Goal: Transaction & Acquisition: Purchase product/service

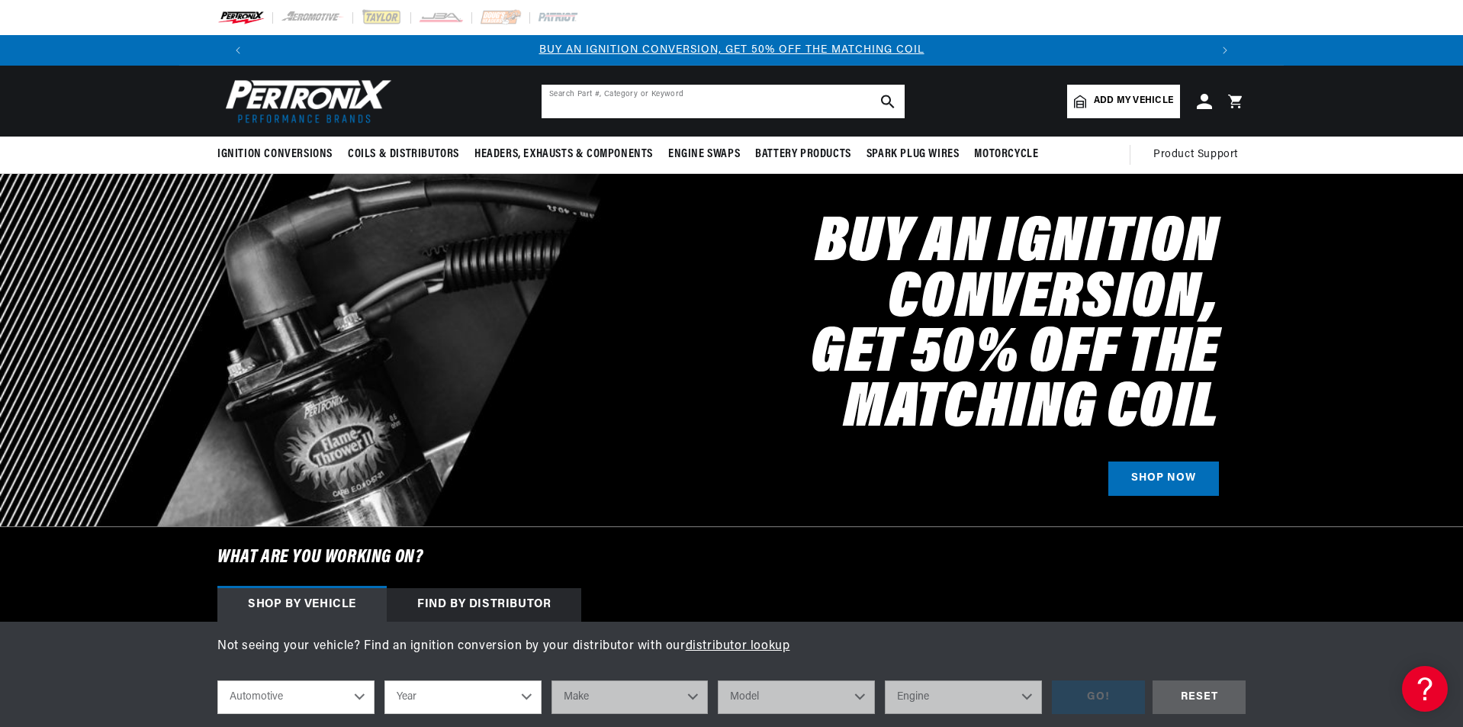
click at [569, 98] on input "text" at bounding box center [723, 102] width 363 height 34
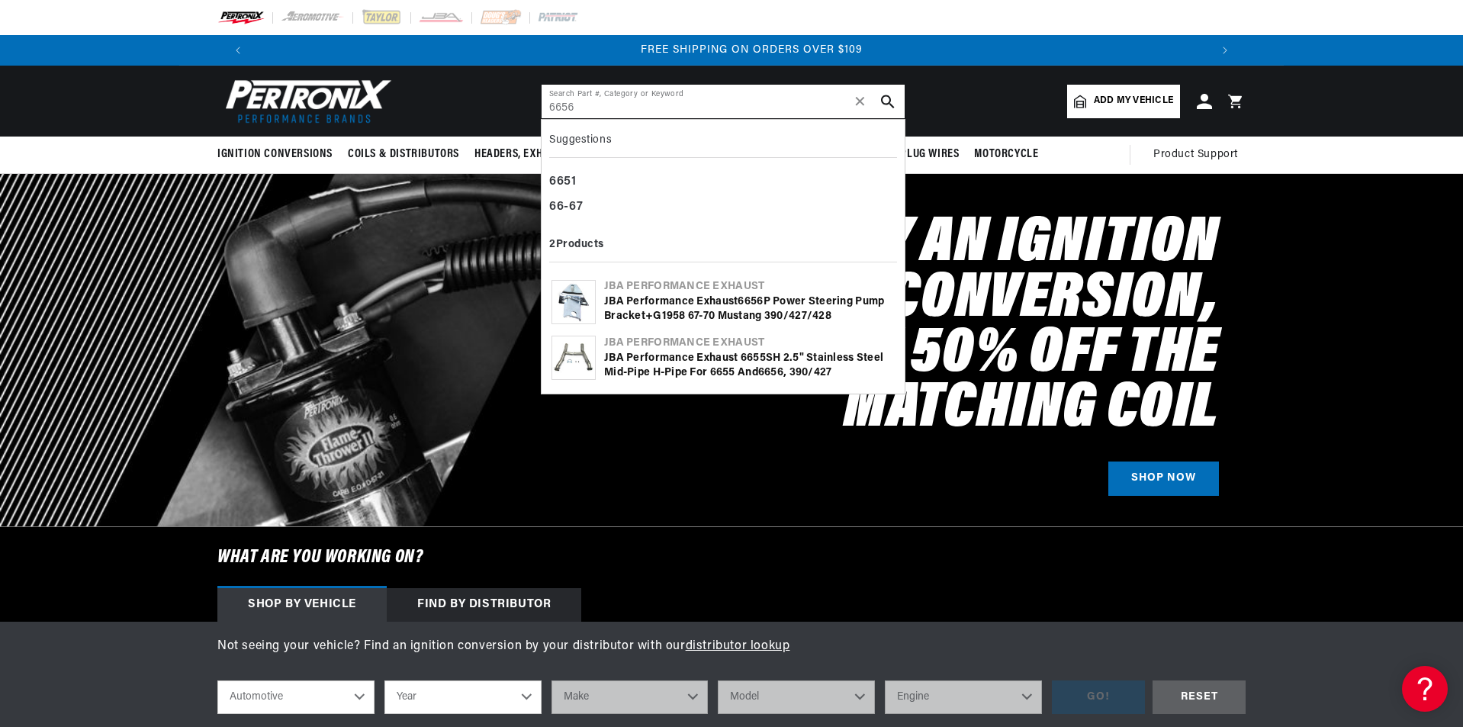
scroll to position [0, 1905]
type input "6656"
click at [661, 297] on div "JBA Performance Exhaust 6656 P Power Steering Pump Bracket+G1958 67-70 Mustang …" at bounding box center [749, 309] width 291 height 30
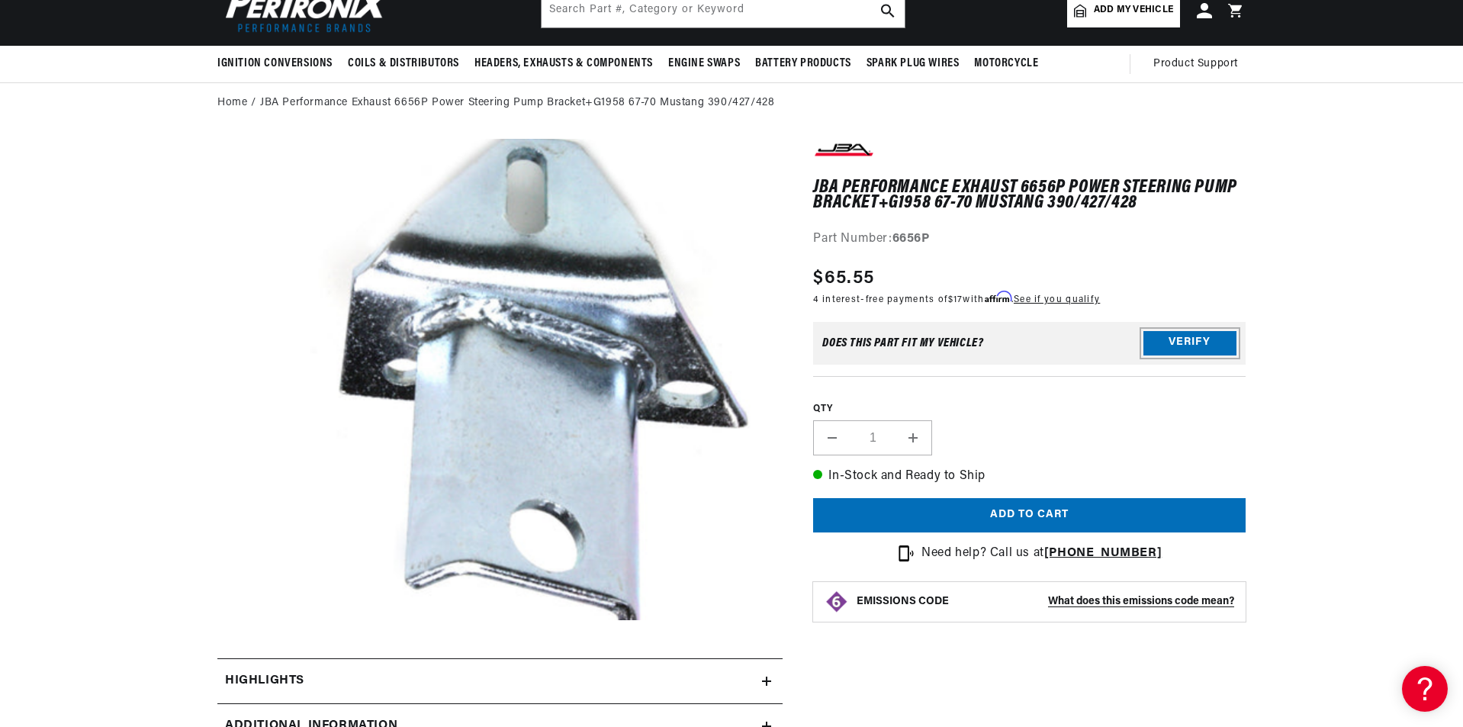
click at [1167, 333] on button "Verify" at bounding box center [1189, 343] width 93 height 24
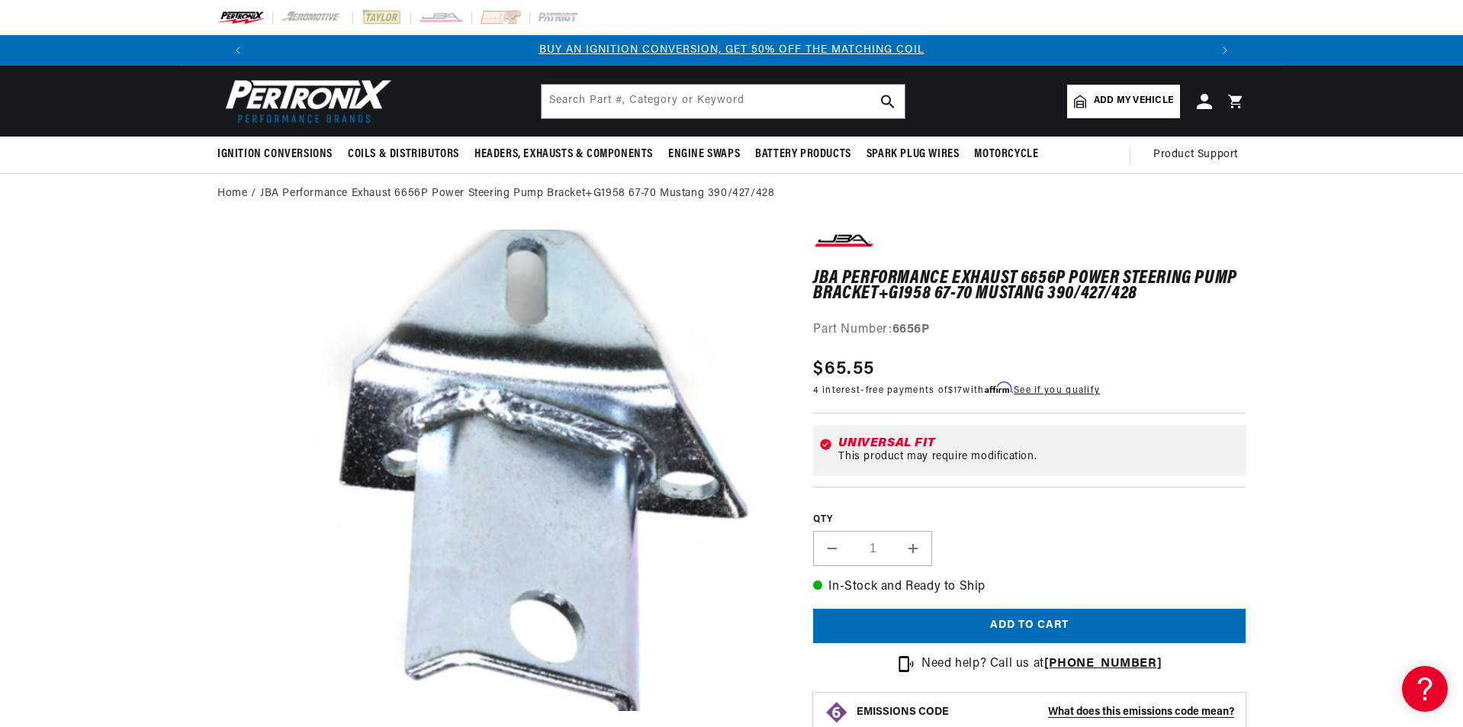
click at [1114, 105] on span "Add my vehicle" at bounding box center [1133, 101] width 79 height 14
select select "Automotive"
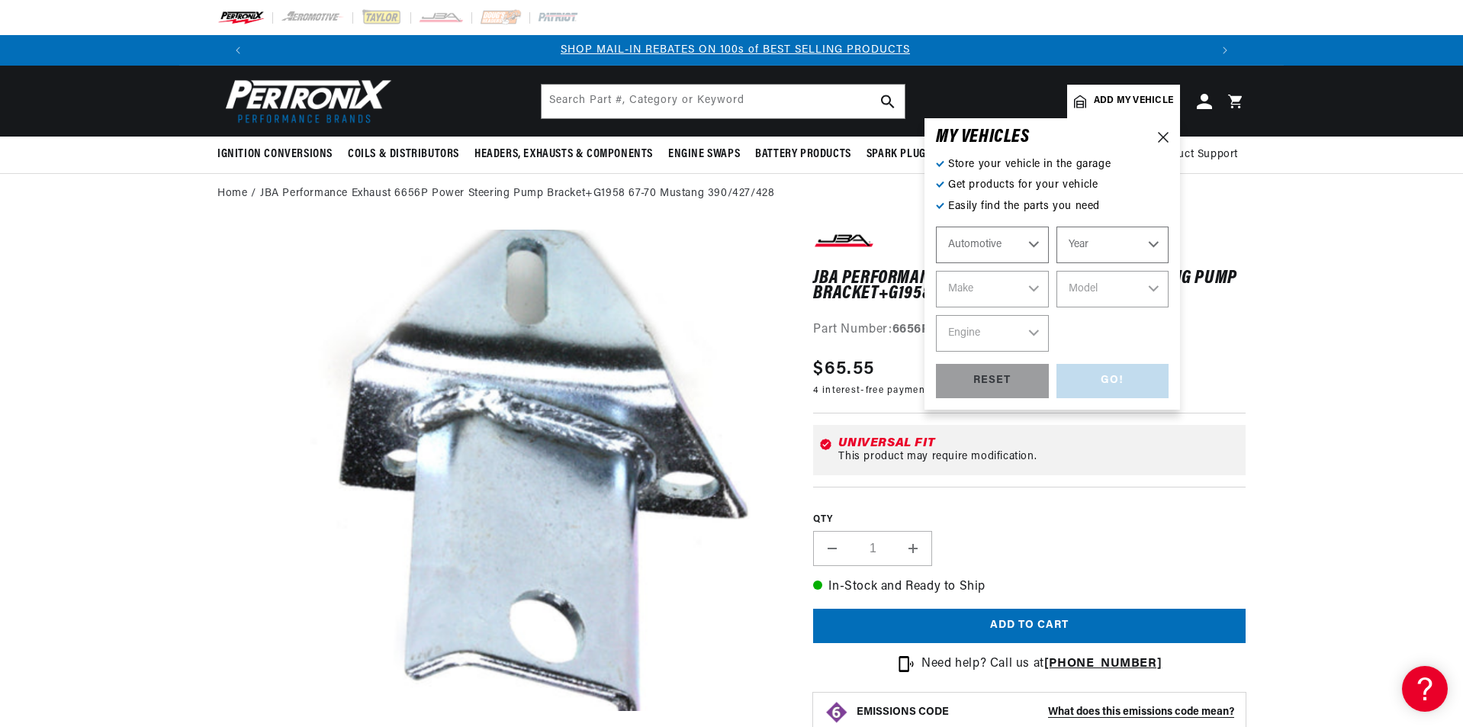
click at [1037, 243] on select "Automotive Agricultural Industrial Marine Motorcycle" at bounding box center [992, 245] width 113 height 37
click at [936, 227] on select "Automotive Agricultural Industrial Marine Motorcycle" at bounding box center [992, 245] width 113 height 37
click at [1154, 242] on select "Year [DATE] 2021 2020 2019 2018 2017 2016 2015 2014 2013 2012 2011 2010 2009 20…" at bounding box center [1112, 245] width 113 height 37
select select "1969"
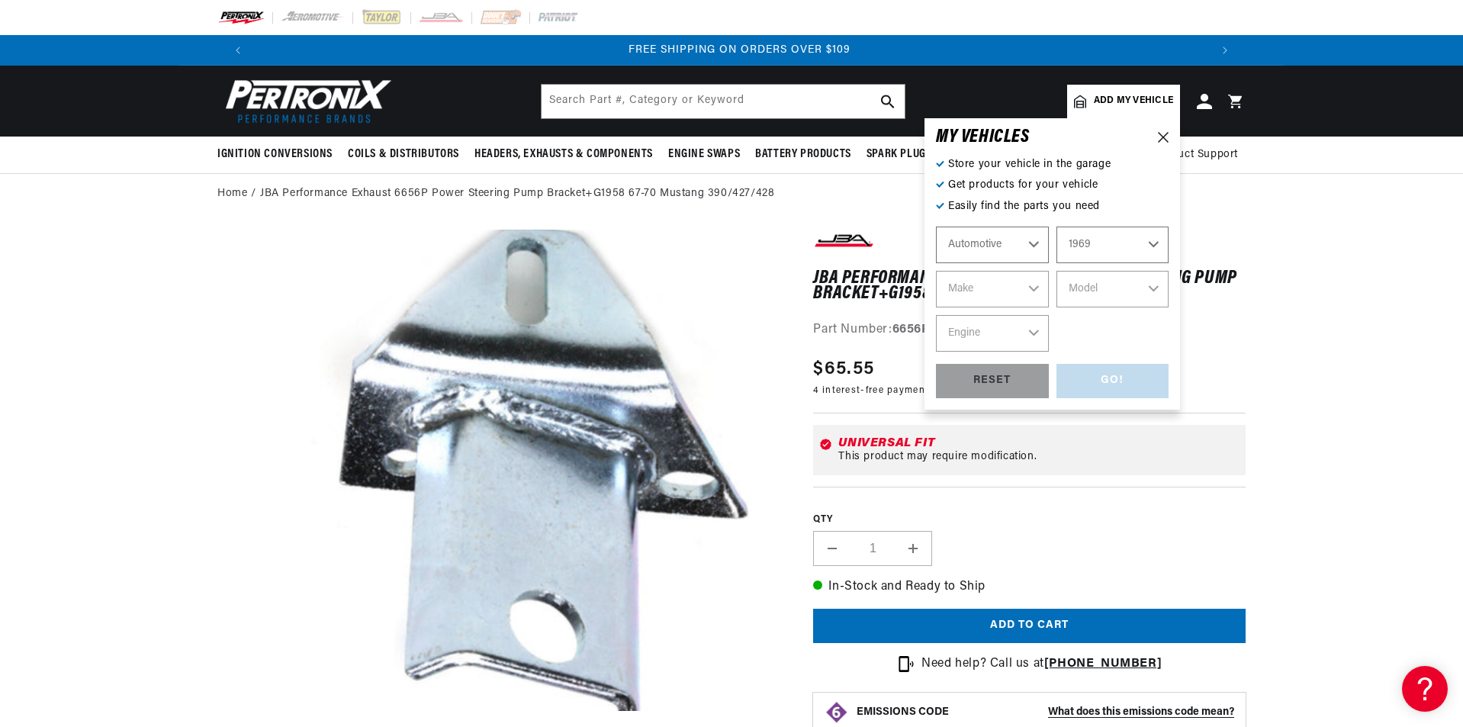
click at [1056, 227] on select "Year [DATE] 2021 2020 2019 2018 2017 2016 2015 2014 2013 2012 2011 2010 2009 20…" at bounding box center [1112, 245] width 113 height 37
select select "1969"
click at [1037, 288] on select "Make Alfa Romeo American Motors Aston [PERSON_NAME][GEOGRAPHIC_DATA] [PERSON_NA…" at bounding box center [992, 289] width 113 height 37
drag, startPoint x: 1049, startPoint y: 402, endPoint x: 1050, endPoint y: 410, distance: 7.8
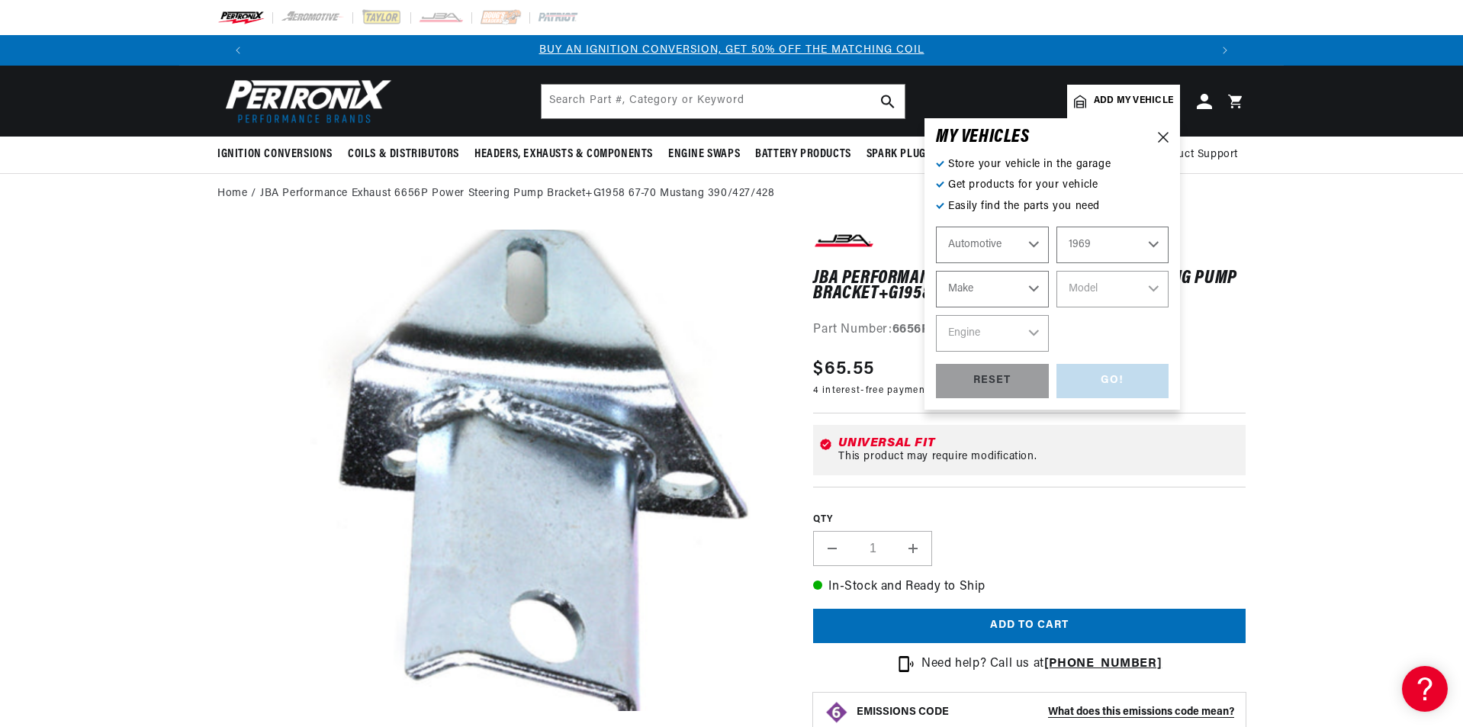
click at [1037, 289] on select "Make Alfa Romeo American Motors Aston [PERSON_NAME][GEOGRAPHIC_DATA] [PERSON_NA…" at bounding box center [992, 289] width 113 height 37
click at [1040, 287] on select "Make Alfa Romeo American Motors Aston [PERSON_NAME][GEOGRAPHIC_DATA] [PERSON_NA…" at bounding box center [992, 289] width 113 height 37
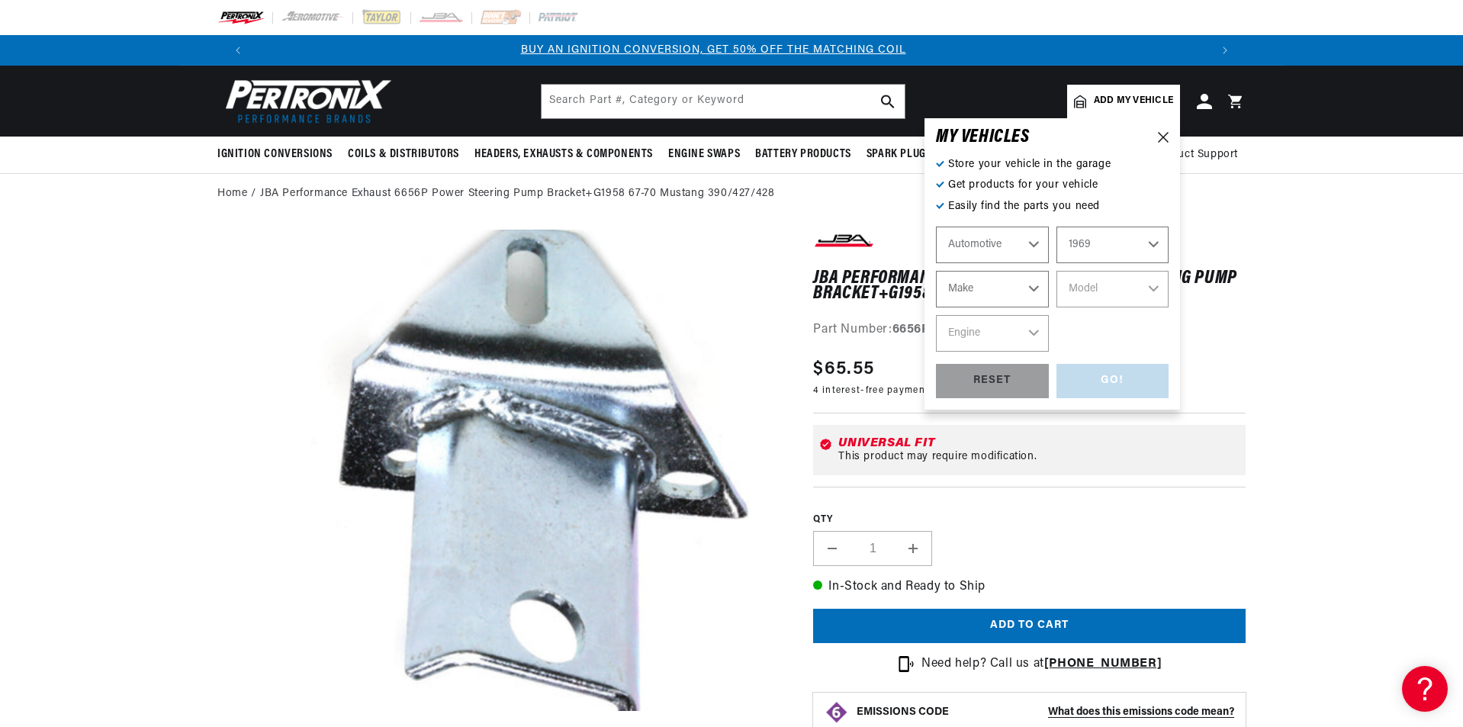
scroll to position [0, 0]
drag, startPoint x: 1049, startPoint y: 339, endPoint x: 1053, endPoint y: 321, distance: 18.9
click at [1051, 343] on div "Automotive Agricultural Industrial Marine Motorcycle 2022 2021 2020 2019 2018 2…" at bounding box center [1052, 289] width 233 height 125
click at [1037, 292] on select "Make Alfa Romeo American Motors Aston [PERSON_NAME][GEOGRAPHIC_DATA] [PERSON_NA…" at bounding box center [992, 289] width 113 height 37
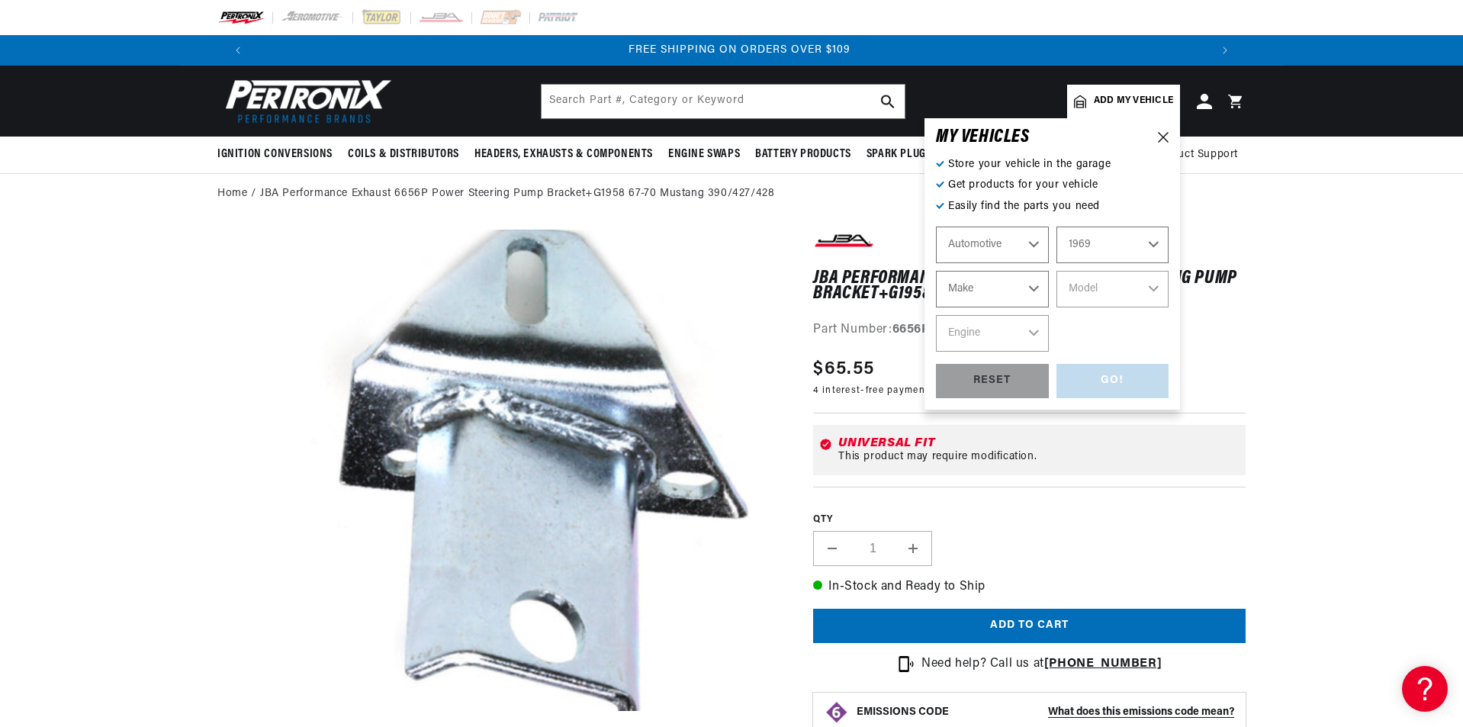
select select "Mercury"
click at [936, 271] on select "Make Alfa Romeo American Motors Aston [PERSON_NAME][GEOGRAPHIC_DATA] [PERSON_NA…" at bounding box center [992, 289] width 113 height 37
select select "Mercury"
click at [1153, 286] on select "Model [GEOGRAPHIC_DATA] Comet Cougar Cyclone [GEOGRAPHIC_DATA] Marquis [GEOGRAP…" at bounding box center [1112, 289] width 113 height 37
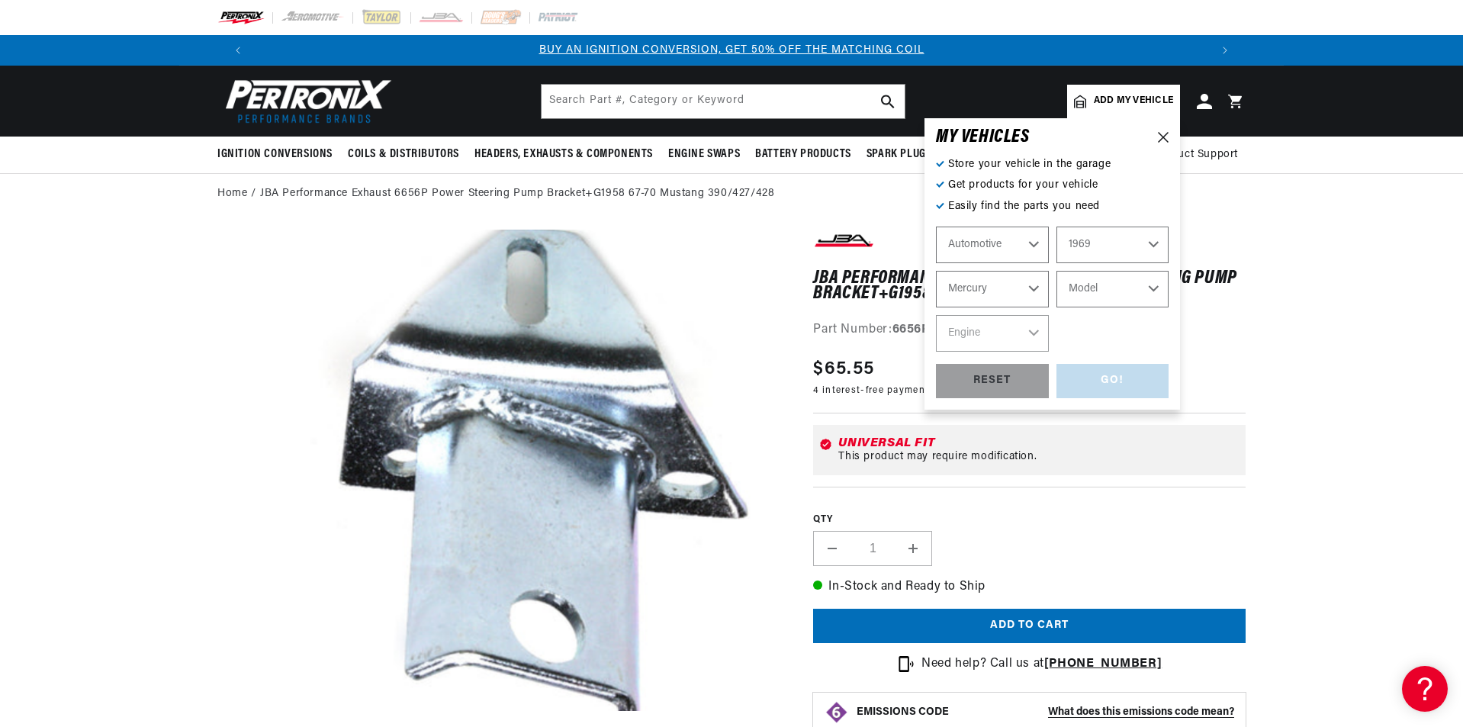
select select "Cougar"
click at [1056, 271] on select "Model [GEOGRAPHIC_DATA] Comet Cougar Cyclone [GEOGRAPHIC_DATA] Marquis [GEOGRAP…" at bounding box center [1112, 289] width 113 height 37
select select "Cougar"
click at [1031, 331] on select "Engine 4.7L 6.6L 7.5L 302cid / 5.0L 351cid / 5.8L 351W 390cid / 6.4L 427cid / 7…" at bounding box center [992, 333] width 113 height 37
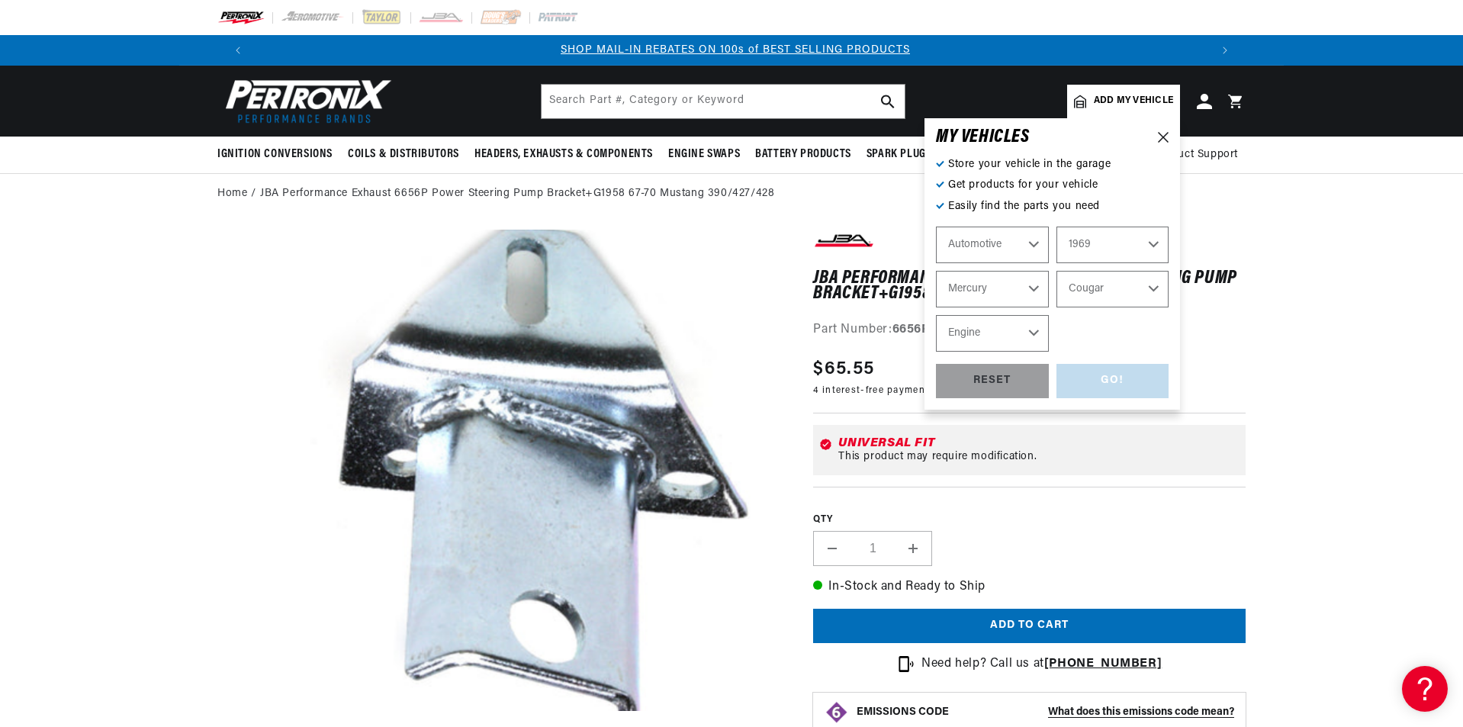
select select "429cid-7.0L"
click at [936, 315] on select "Engine 4.7L 6.6L 7.5L 302cid / 5.0L 351cid / 5.8L 351W 390cid / 6.4L 427cid / 7…" at bounding box center [992, 333] width 113 height 37
select select "429cid-7.0L"
click at [1116, 375] on div "GO!" at bounding box center [1112, 381] width 113 height 34
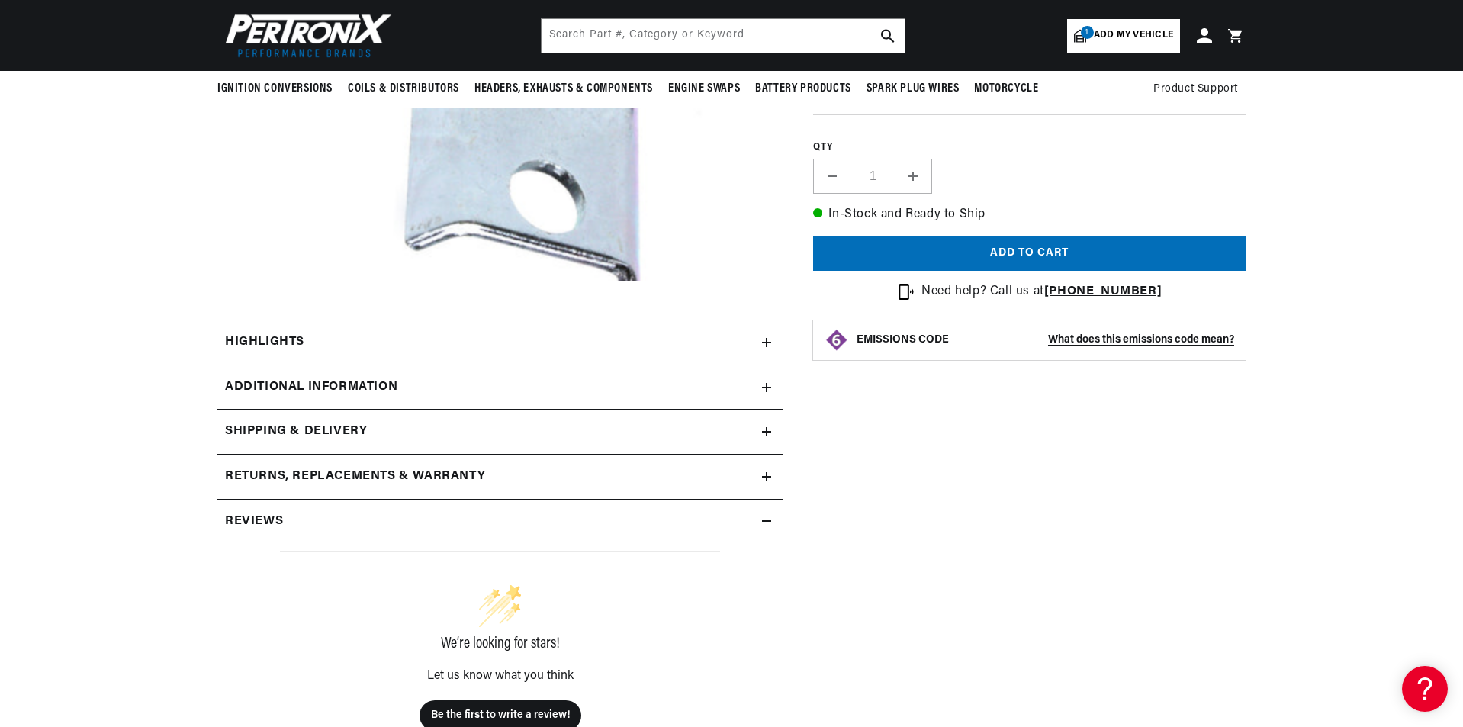
scroll to position [424, 0]
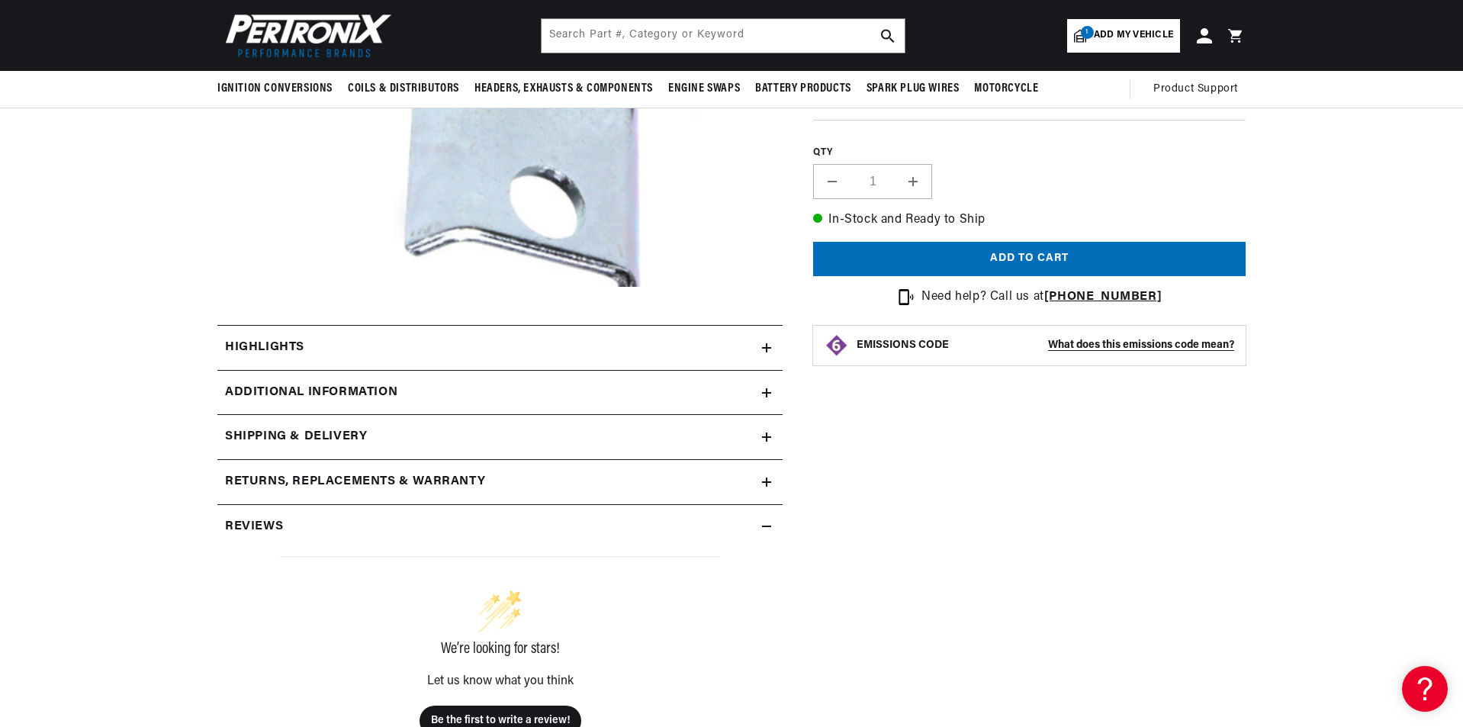
click at [353, 344] on div "Highlights" at bounding box center [489, 348] width 545 height 20
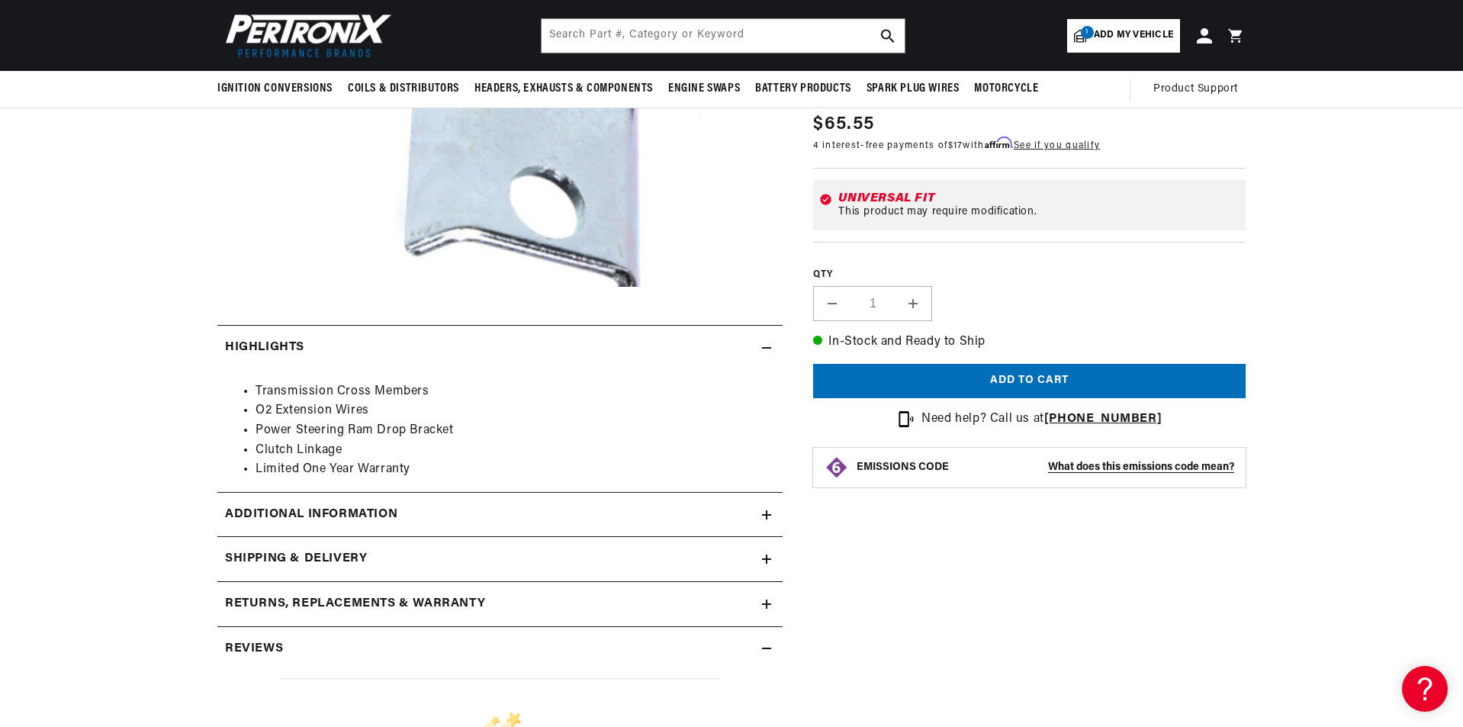
scroll to position [0, 1905]
click at [362, 344] on div "Highlights" at bounding box center [489, 348] width 545 height 20
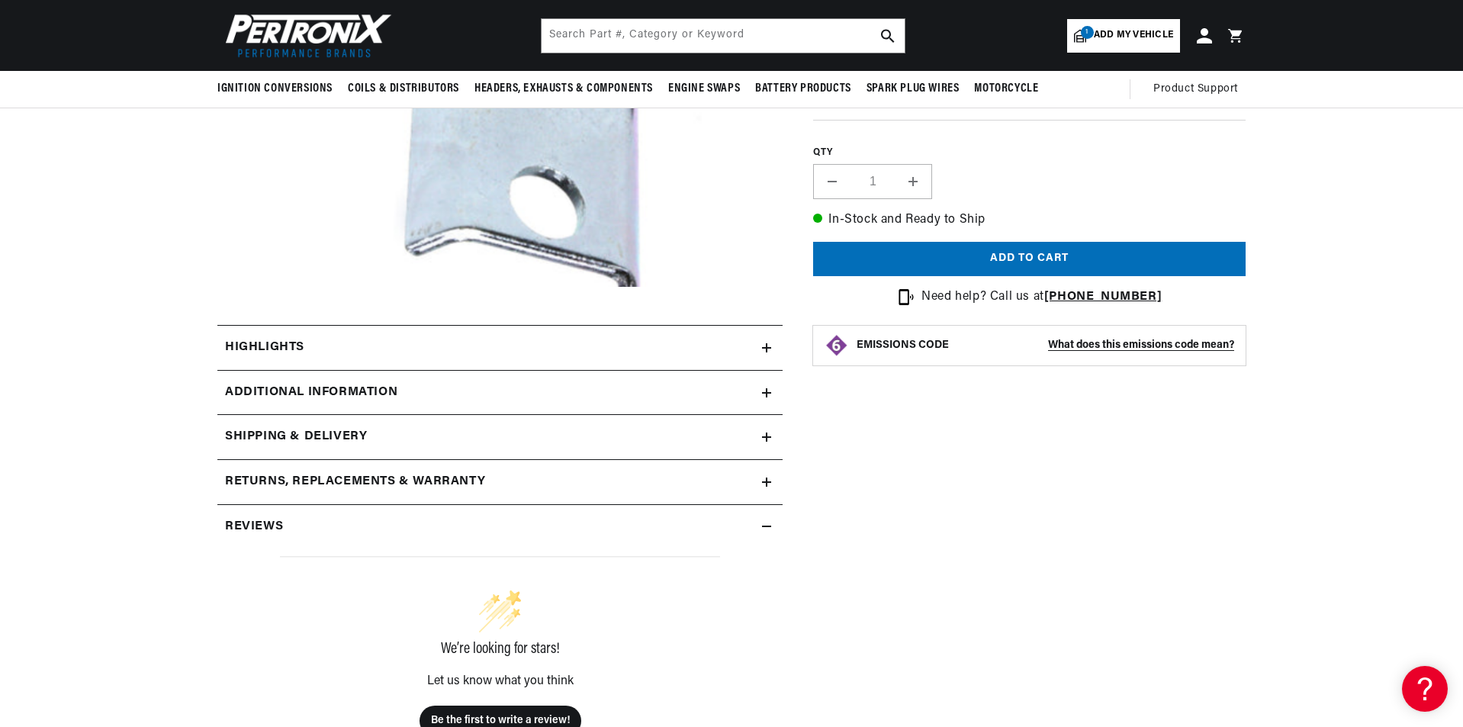
click at [407, 389] on div "Additional Information" at bounding box center [489, 393] width 545 height 20
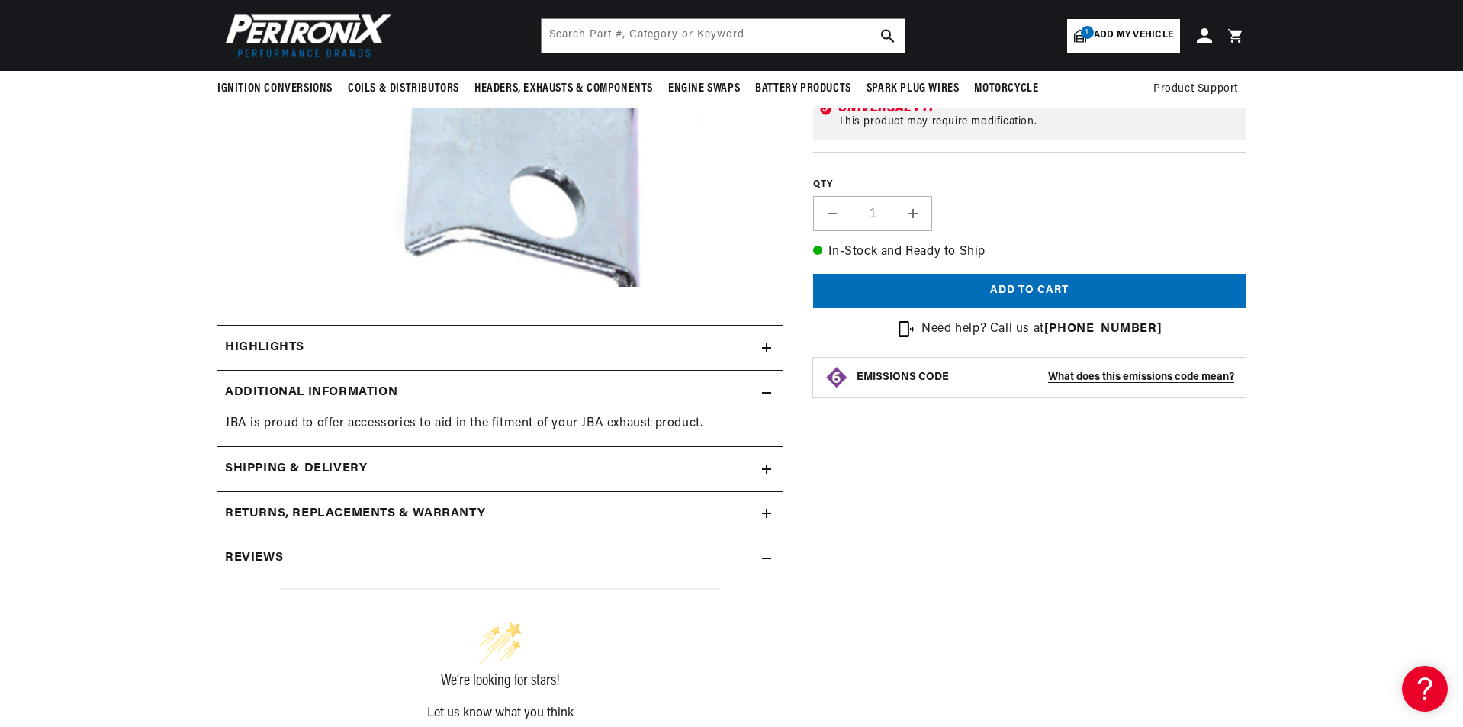
scroll to position [0, 0]
click at [439, 389] on div "Additional Information" at bounding box center [489, 393] width 545 height 20
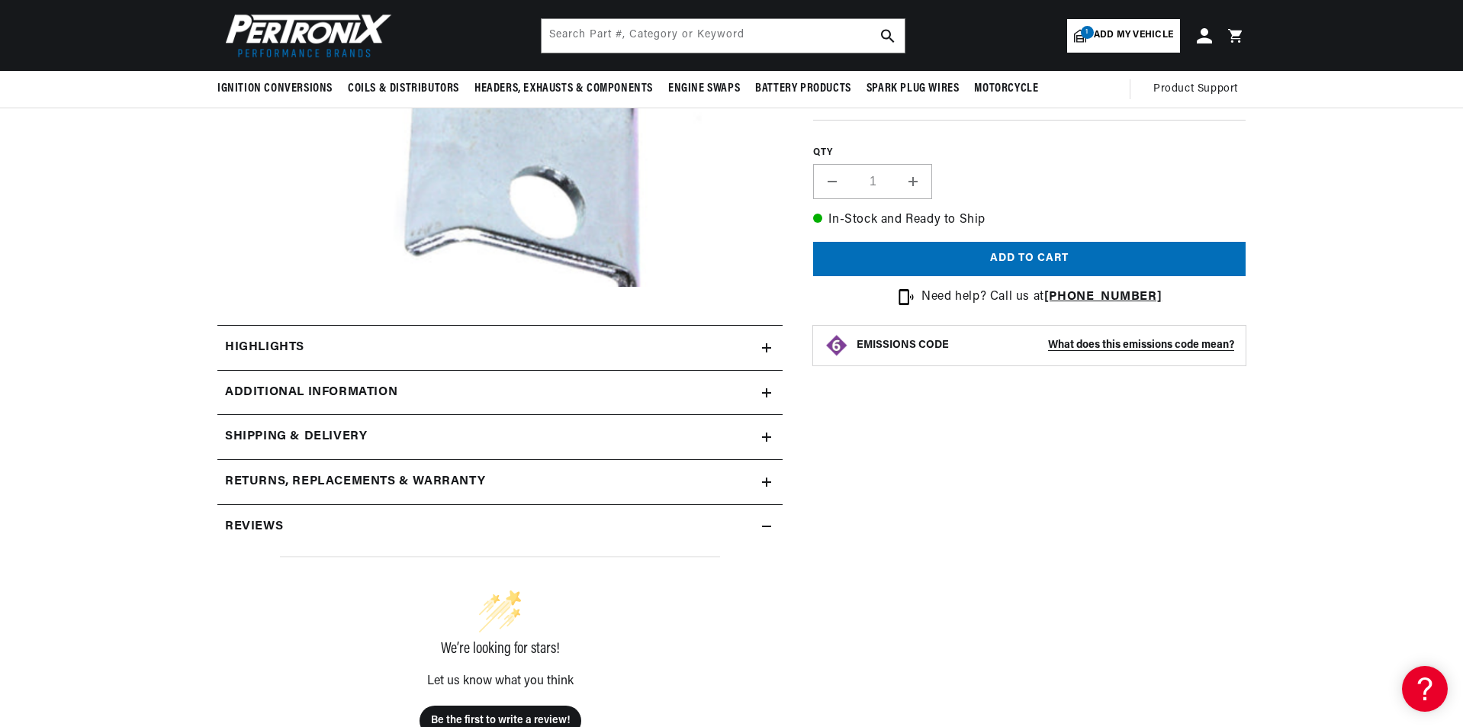
scroll to position [0, 953]
click at [404, 429] on div "Shipping & Delivery" at bounding box center [489, 437] width 545 height 20
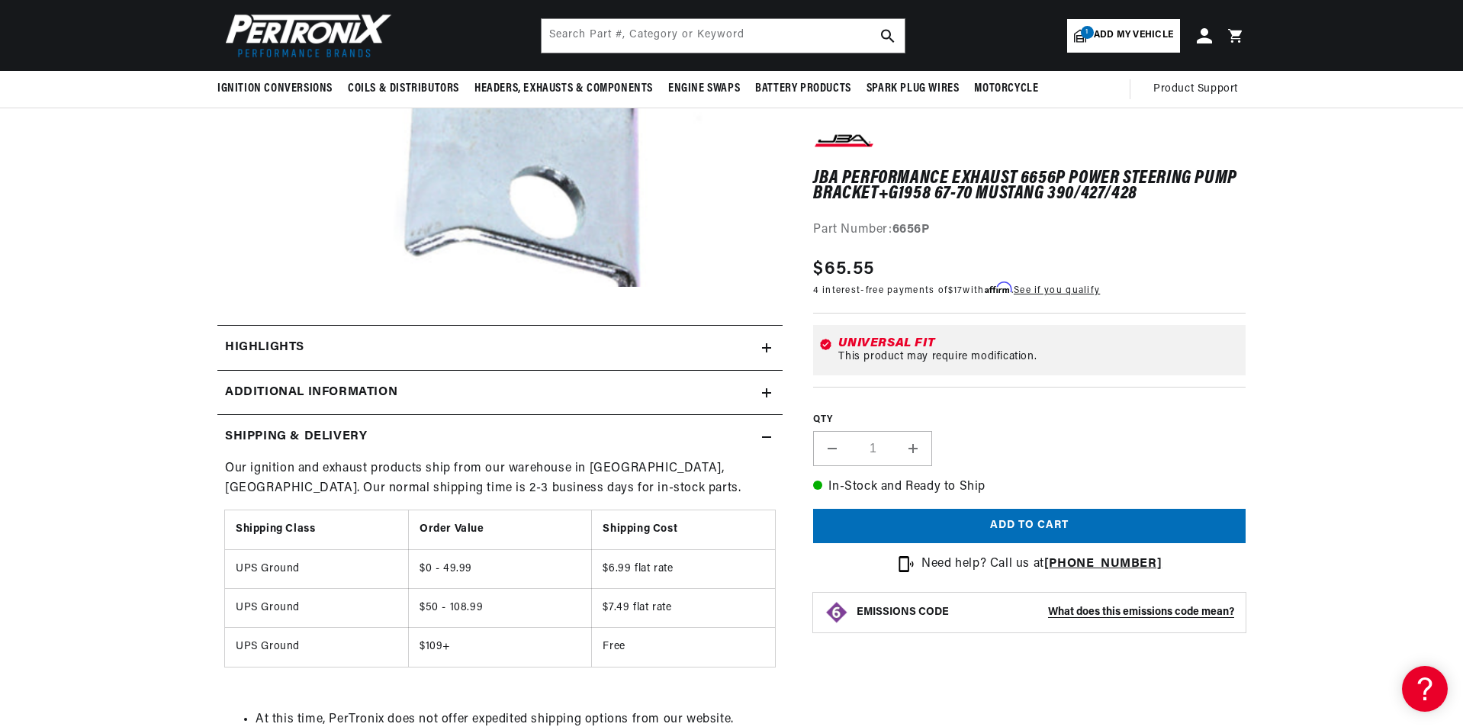
scroll to position [0, 1905]
